Goal: Obtain resource: Download file/media

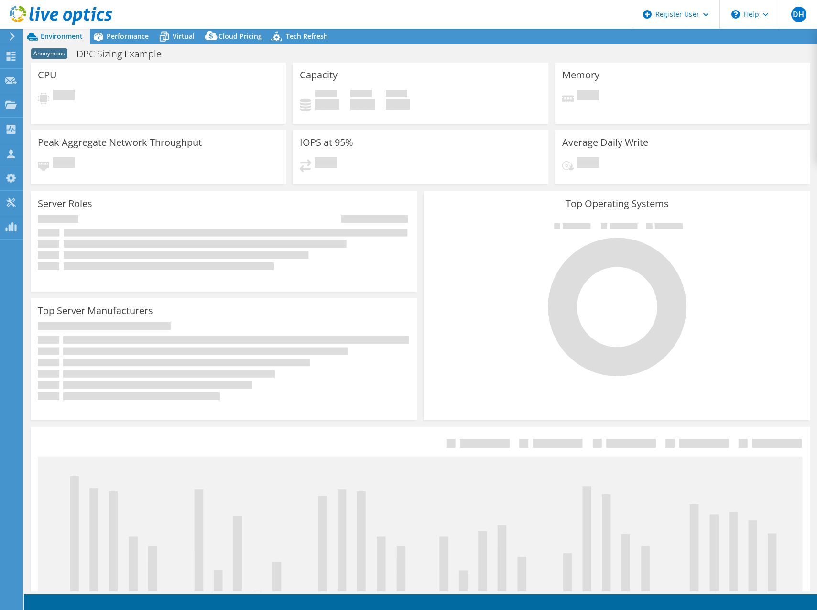
select select "[GEOGRAPHIC_DATA]"
select select "JPY"
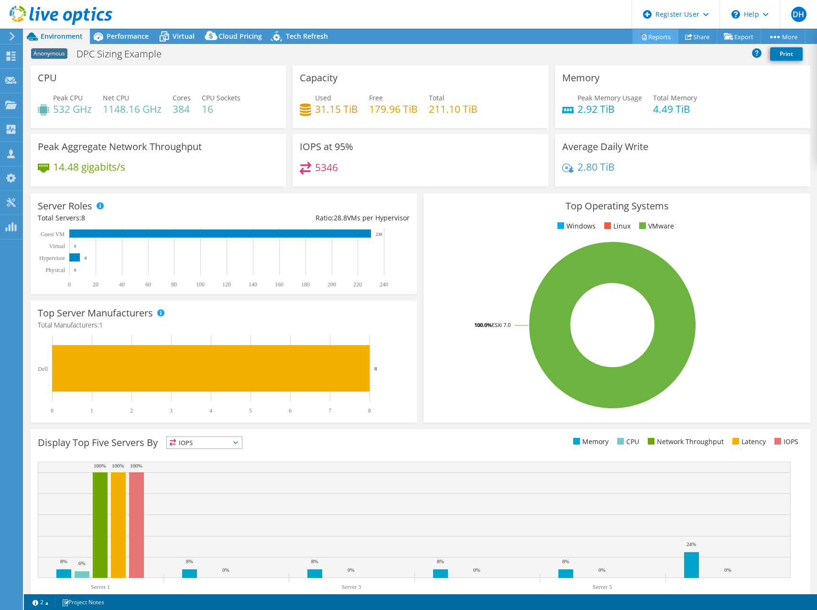
click at [654, 36] on link "Reports" at bounding box center [656, 36] width 46 height 15
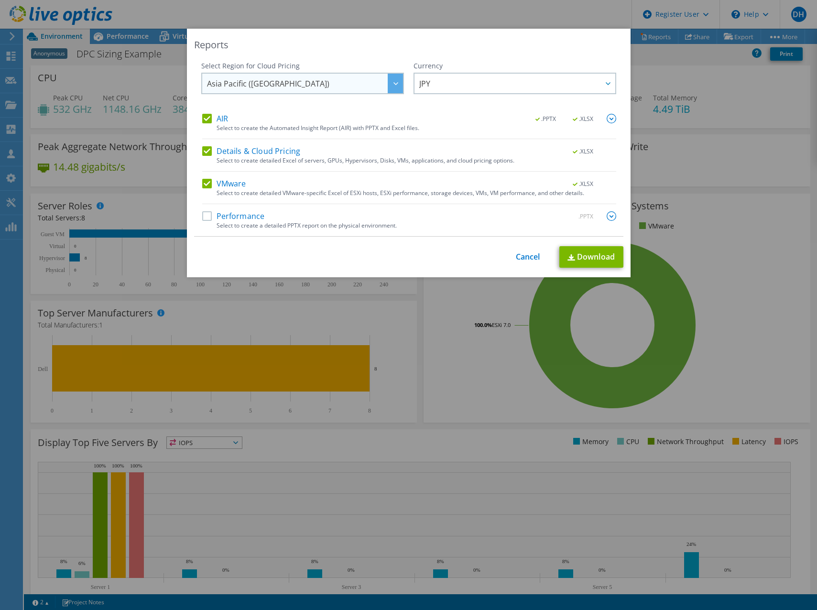
click at [394, 79] on div at bounding box center [395, 84] width 15 height 20
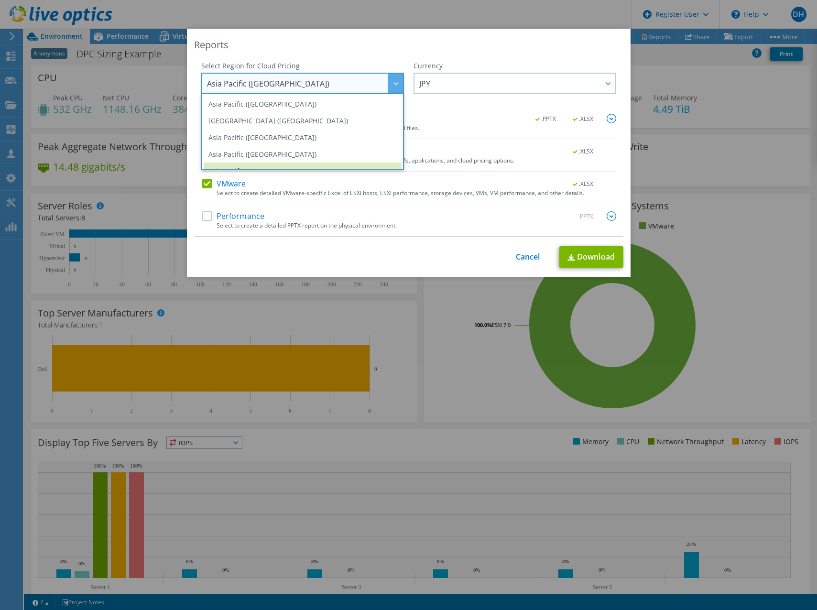
click at [393, 84] on icon at bounding box center [395, 83] width 5 height 3
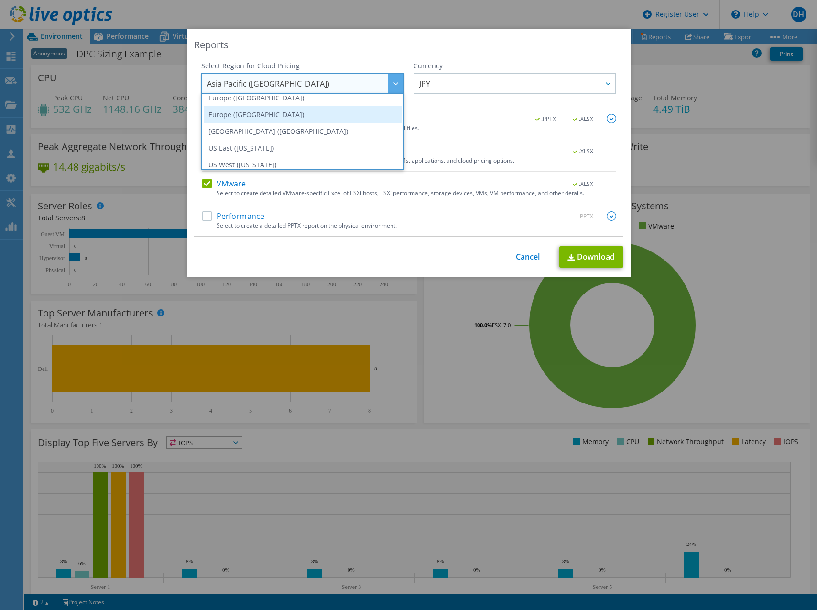
click at [239, 112] on li "Europe ([GEOGRAPHIC_DATA])" at bounding box center [303, 114] width 198 height 17
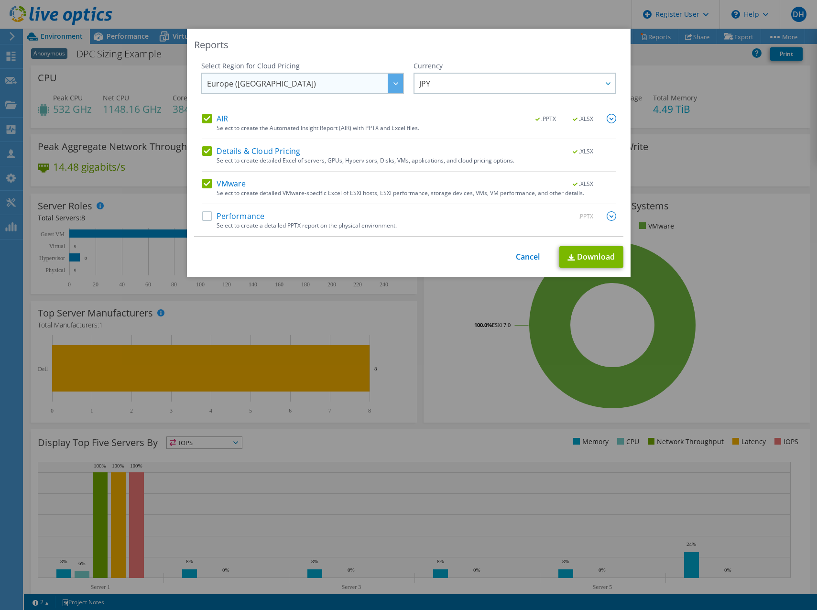
click at [392, 81] on div at bounding box center [395, 84] width 15 height 20
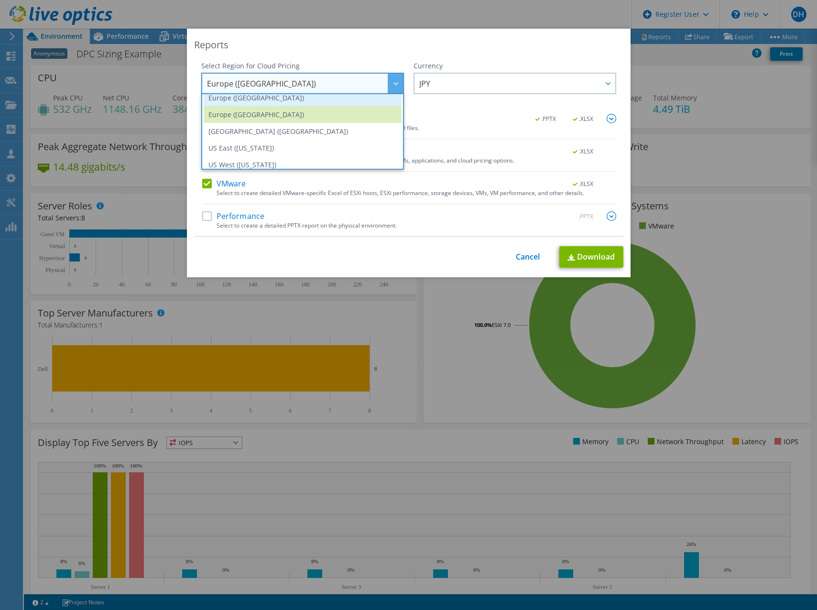
click at [276, 99] on li "Europe ([GEOGRAPHIC_DATA])" at bounding box center [303, 97] width 198 height 17
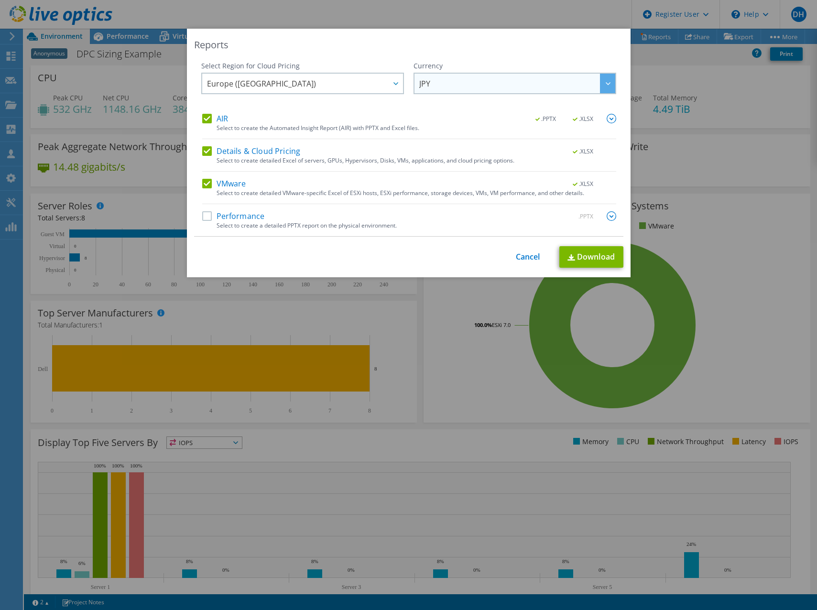
click at [479, 79] on span "JPY" at bounding box center [517, 84] width 196 height 20
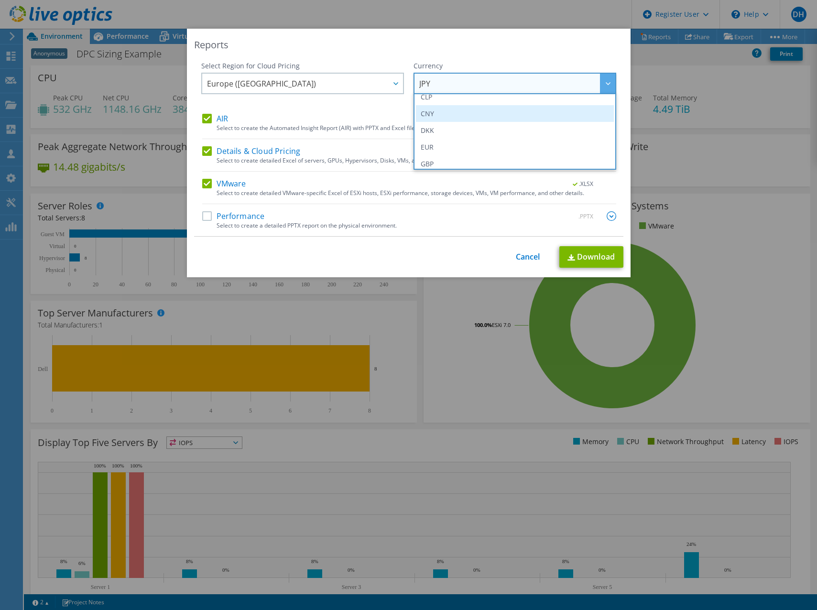
scroll to position [108, 0]
click at [448, 131] on li "EUR" at bounding box center [515, 130] width 198 height 17
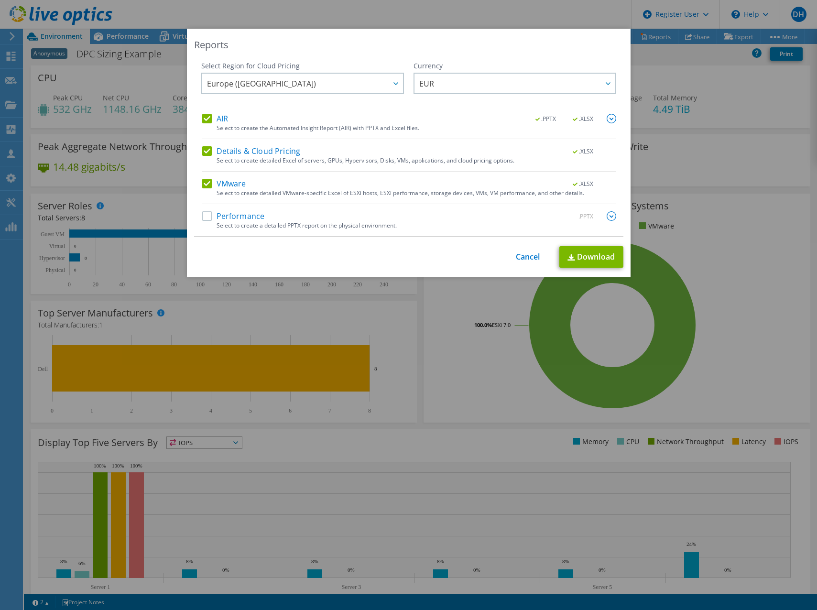
click at [204, 214] on label "Performance" at bounding box center [233, 216] width 63 height 10
click at [0, 0] on input "Performance" at bounding box center [0, 0] width 0 height 0
click at [577, 255] on link "Download" at bounding box center [591, 257] width 64 height 22
click at [546, 16] on div "Reports Select Region for Cloud Pricing Asia Pacific ([GEOGRAPHIC_DATA]) [GEOGR…" at bounding box center [408, 305] width 817 height 610
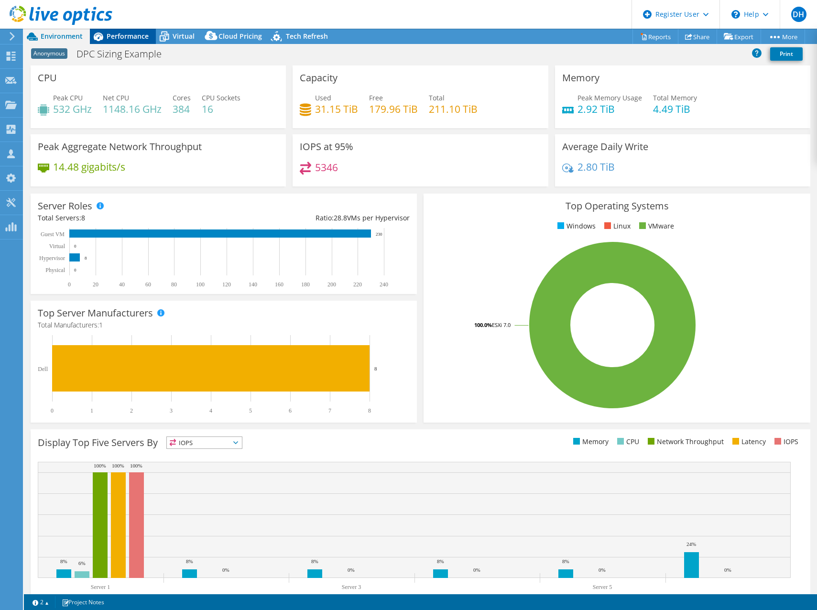
click at [120, 40] on span "Performance" at bounding box center [128, 36] width 42 height 9
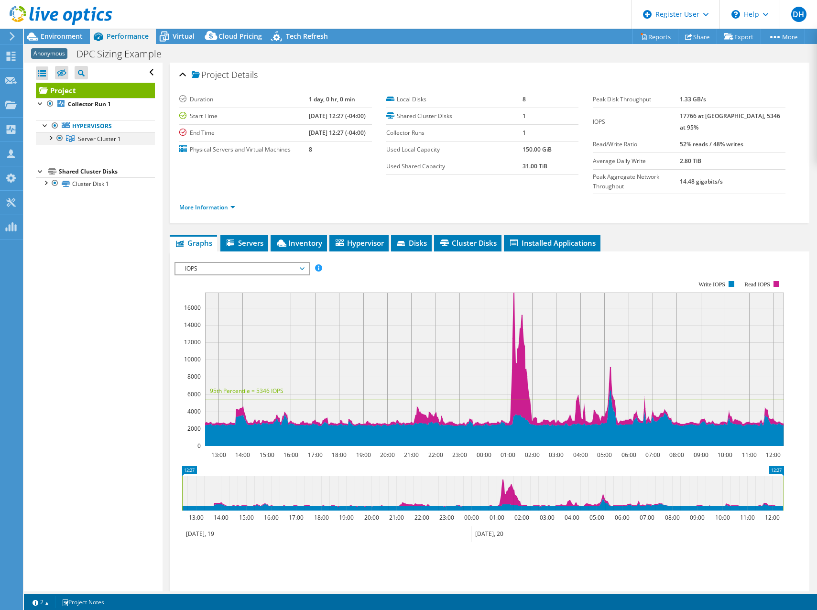
click at [50, 139] on div at bounding box center [50, 137] width 10 height 10
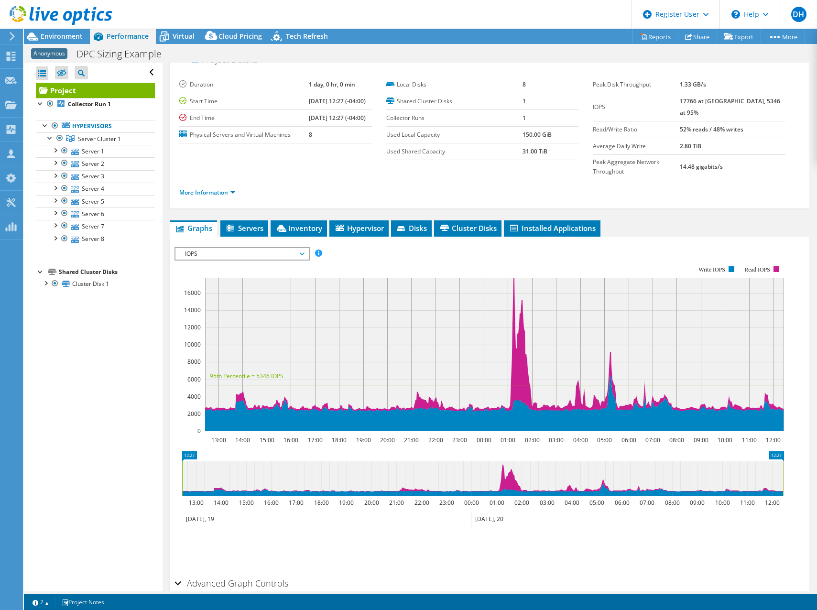
scroll to position [0, 0]
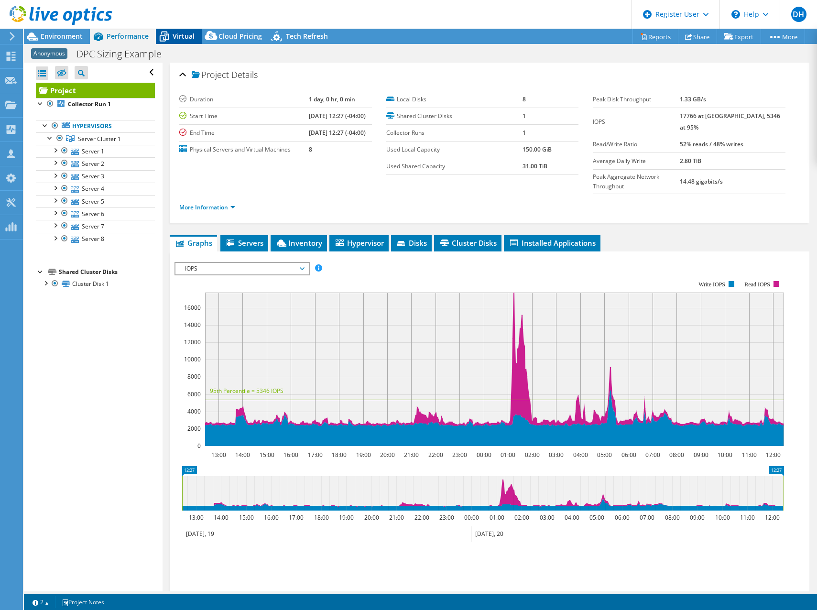
click at [176, 38] on span "Virtual" at bounding box center [184, 36] width 22 height 9
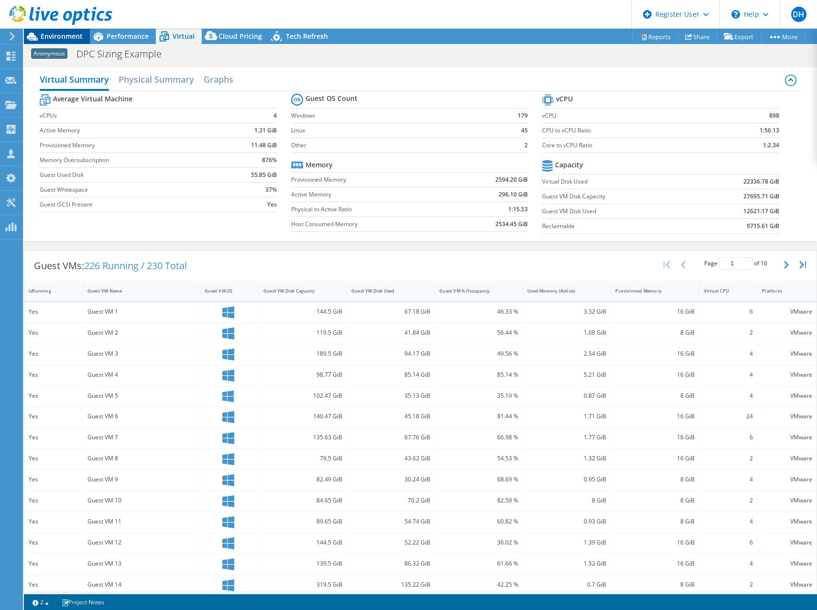
click at [60, 33] on span "Environment" at bounding box center [62, 36] width 42 height 9
